Goal: Check status

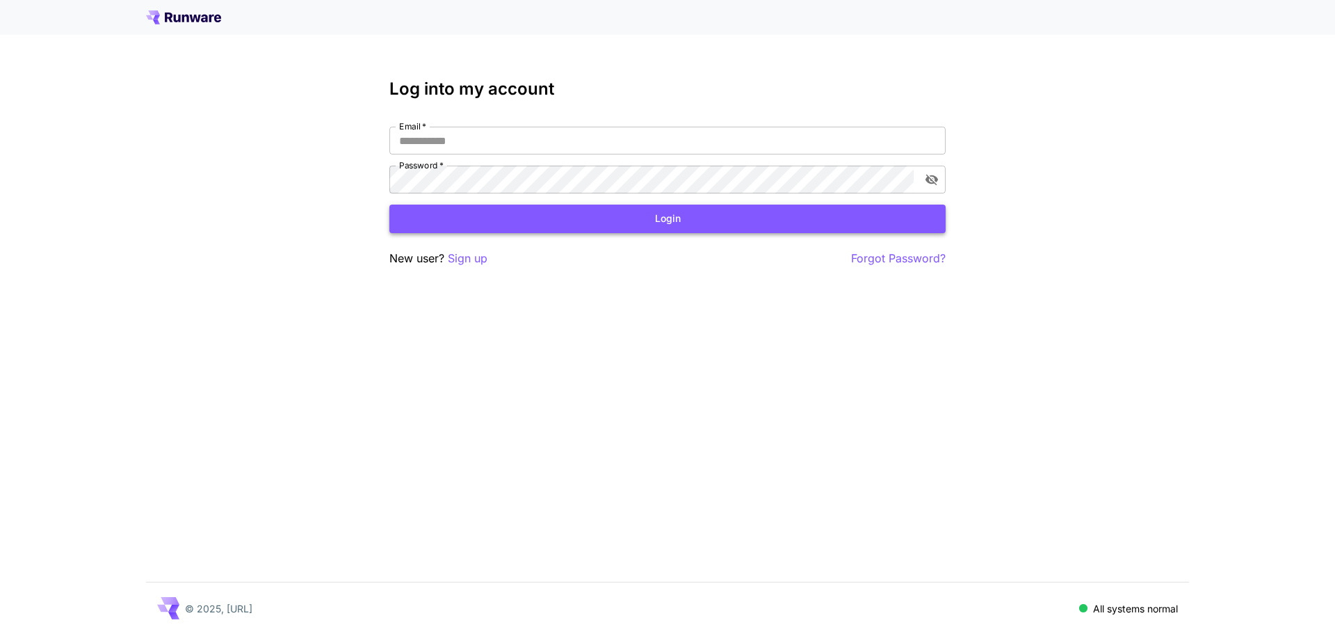
type input "**********"
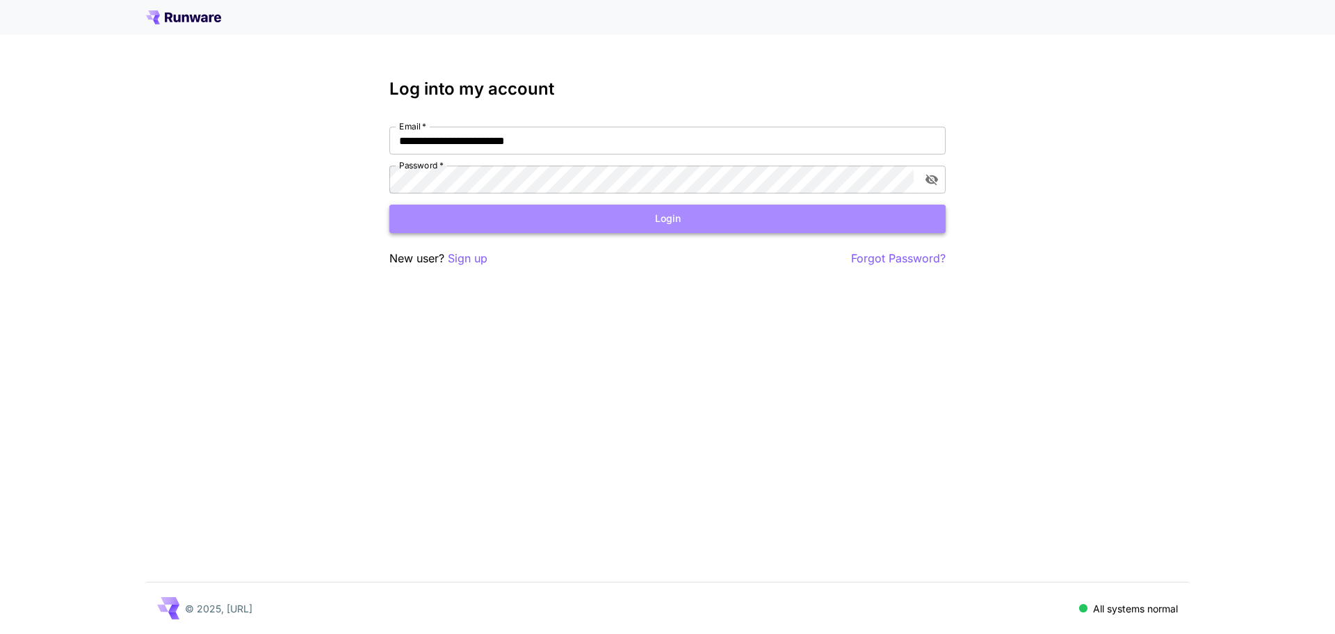
click at [634, 213] on button "Login" at bounding box center [668, 218] width 556 height 29
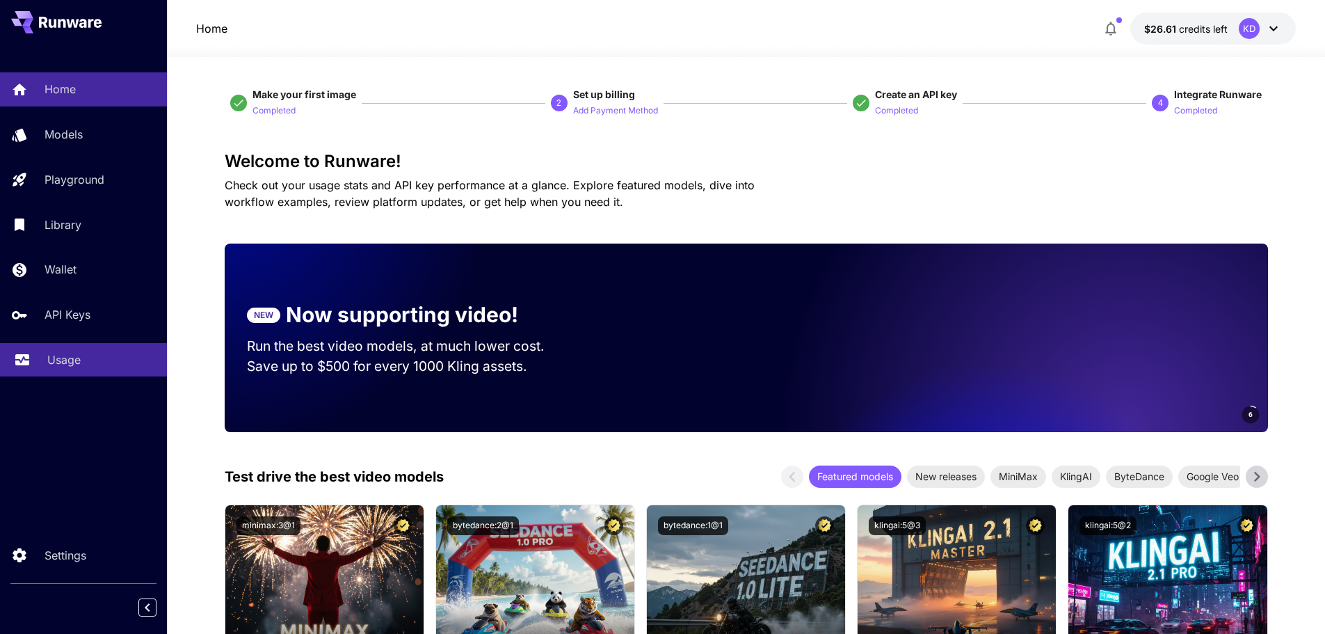
click at [49, 366] on p "Usage" at bounding box center [63, 359] width 33 height 17
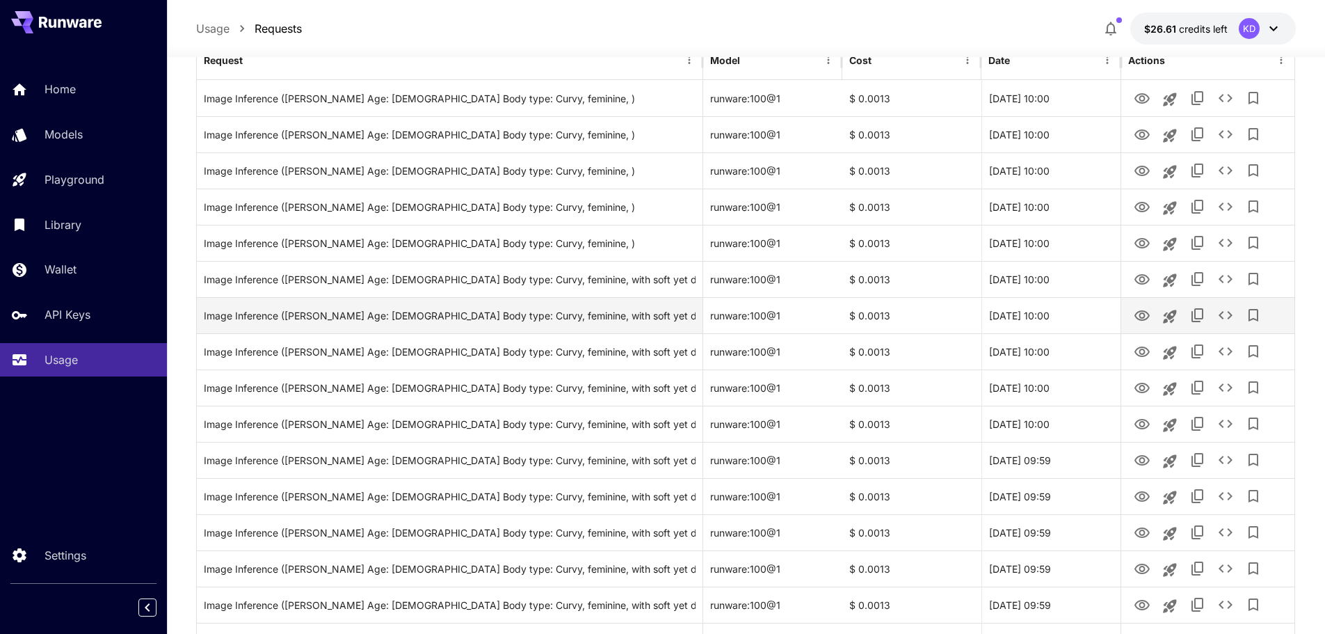
scroll to position [209, 0]
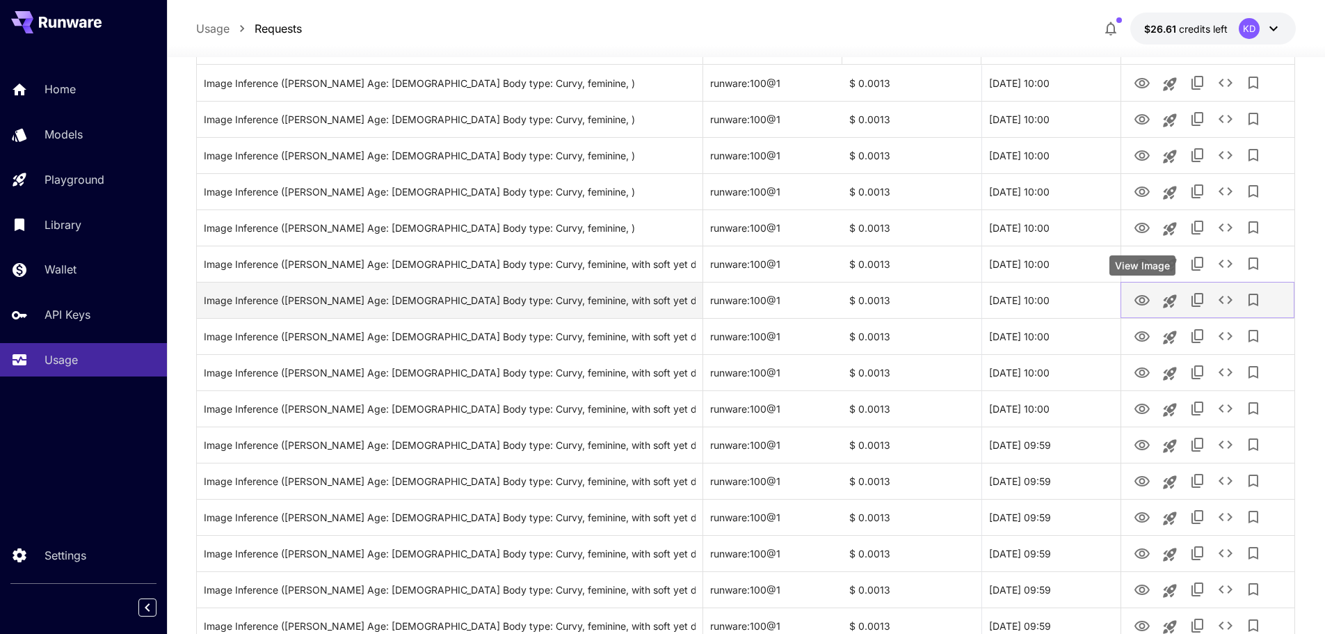
click at [1146, 301] on icon "View Image" at bounding box center [1142, 300] width 17 height 17
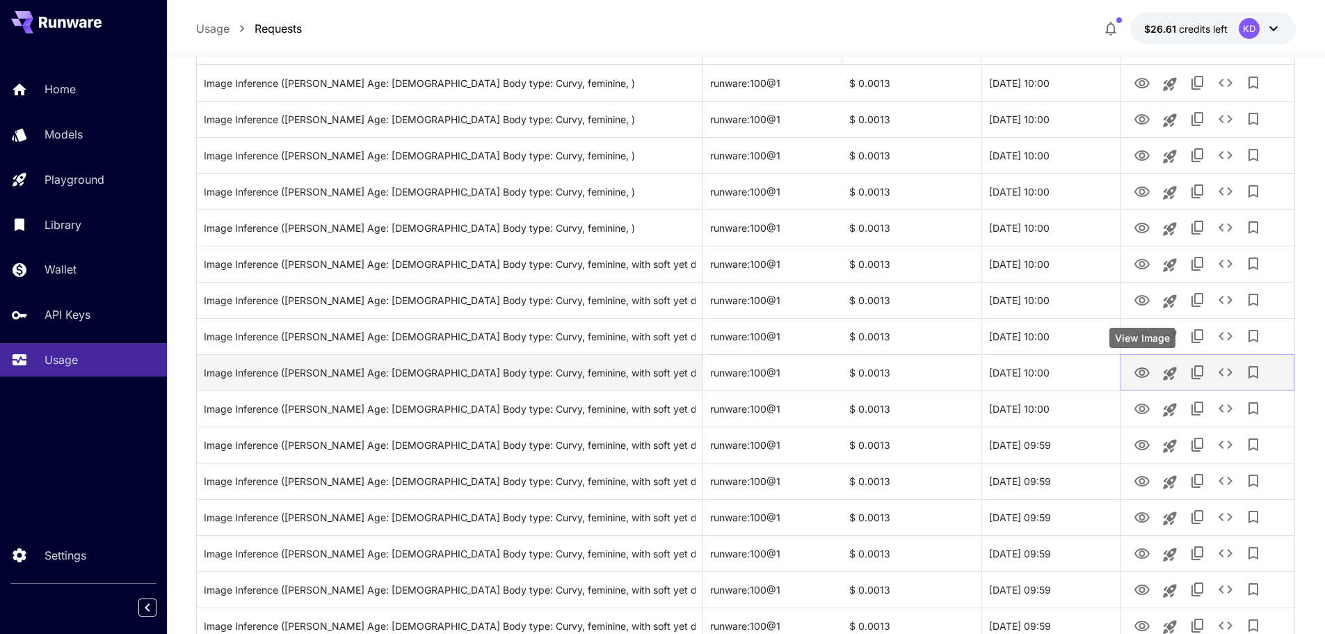
click at [1146, 370] on icon "View Image" at bounding box center [1142, 372] width 17 height 17
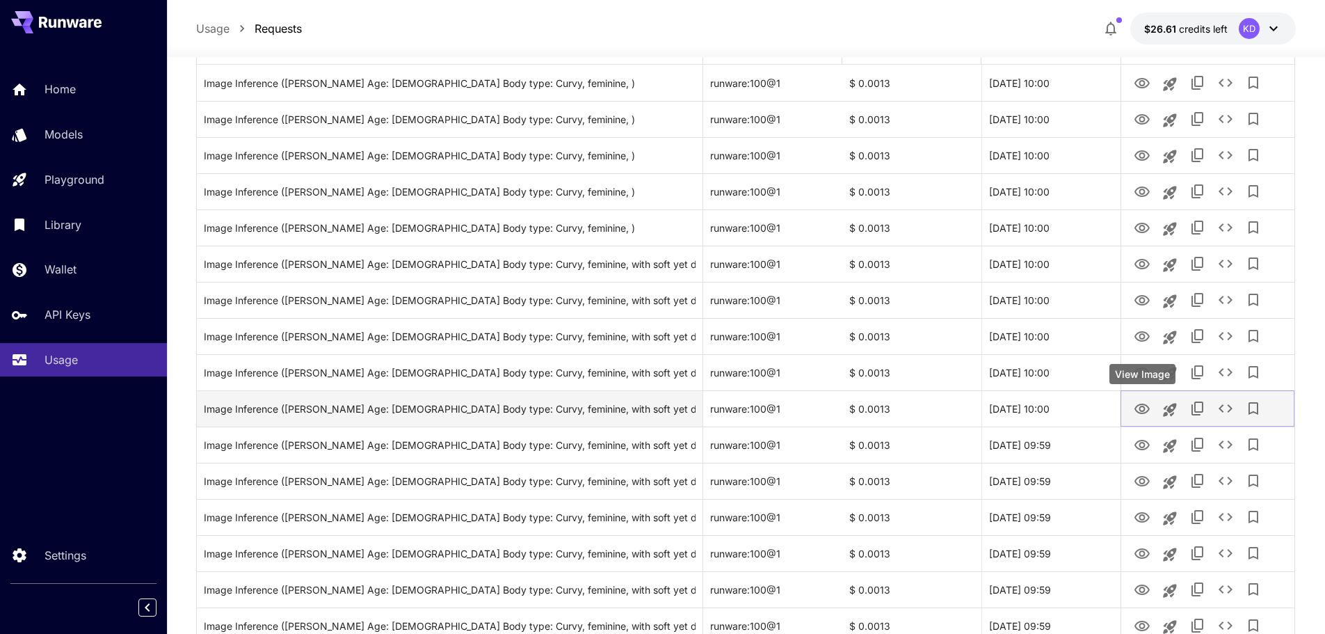
click at [1144, 405] on icon "View Image" at bounding box center [1141, 408] width 15 height 10
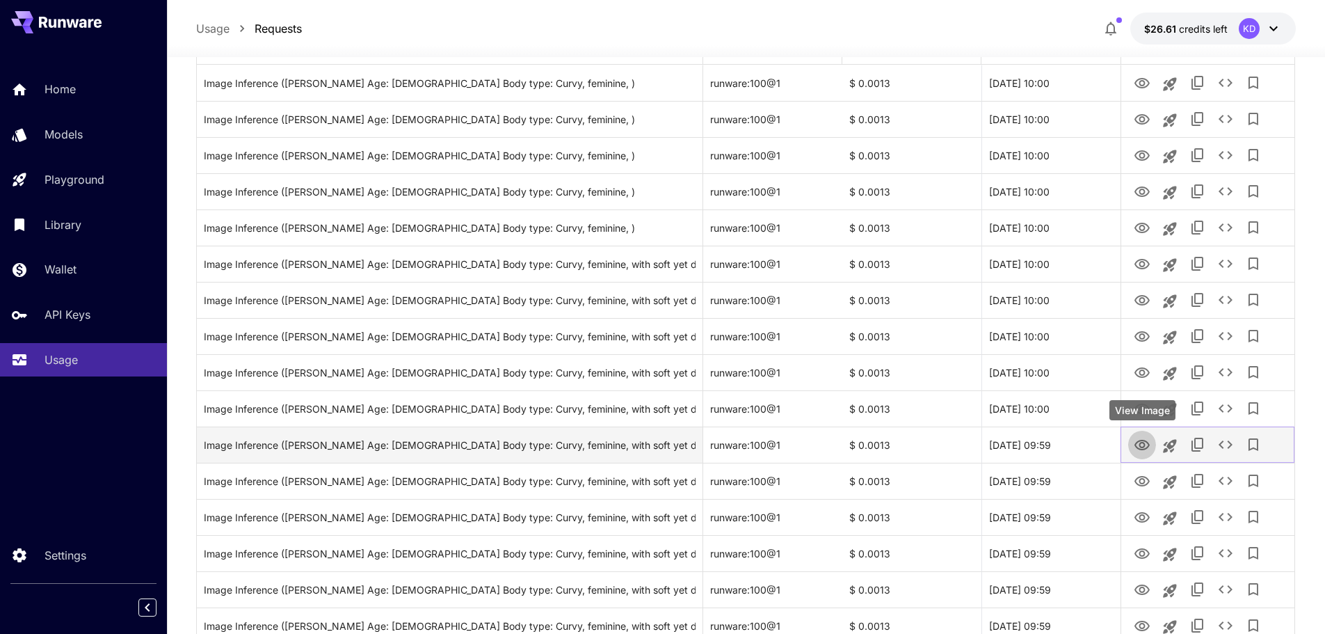
click at [1131, 441] on button "View Image" at bounding box center [1142, 444] width 28 height 29
click at [1138, 441] on icon "View Image" at bounding box center [1141, 445] width 15 height 10
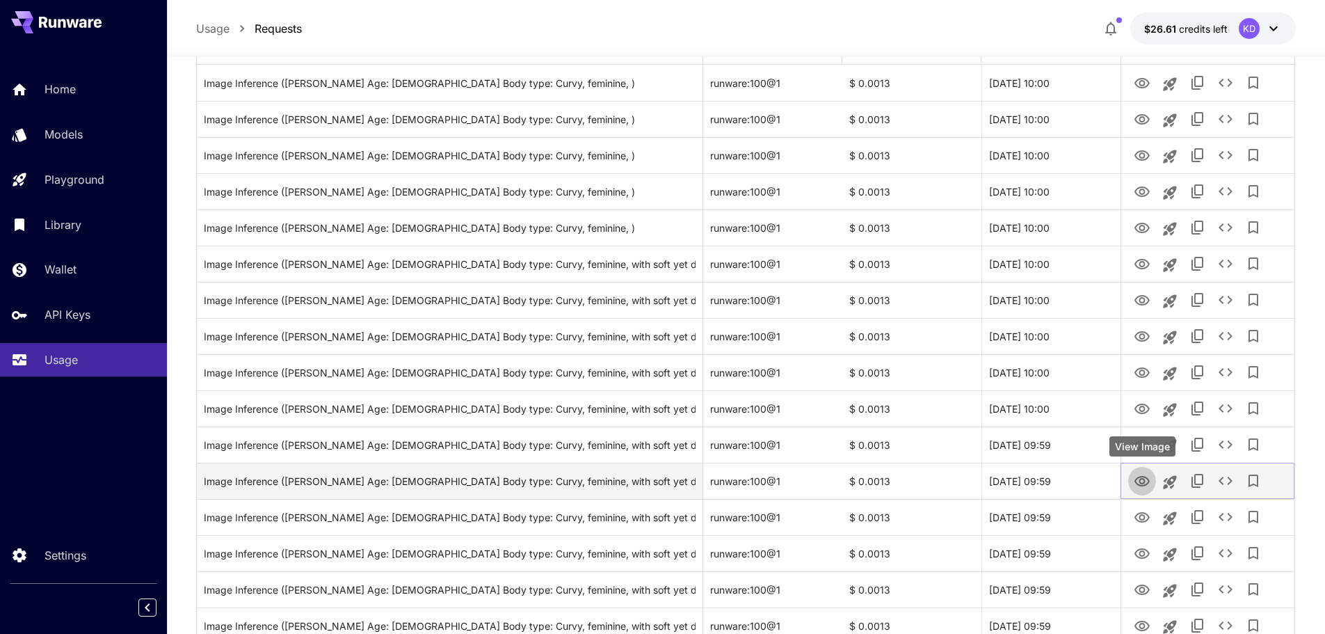
click at [1141, 479] on icon "View Image" at bounding box center [1141, 481] width 15 height 10
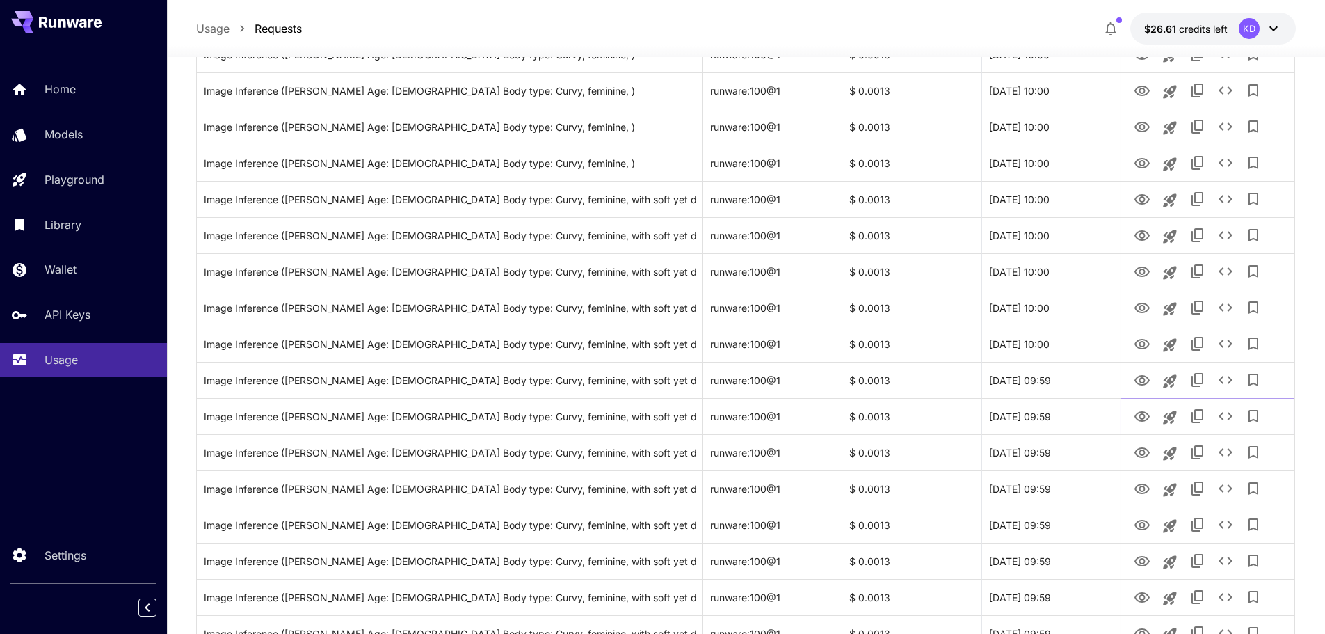
scroll to position [0, 0]
